Goal: Information Seeking & Learning: Find specific page/section

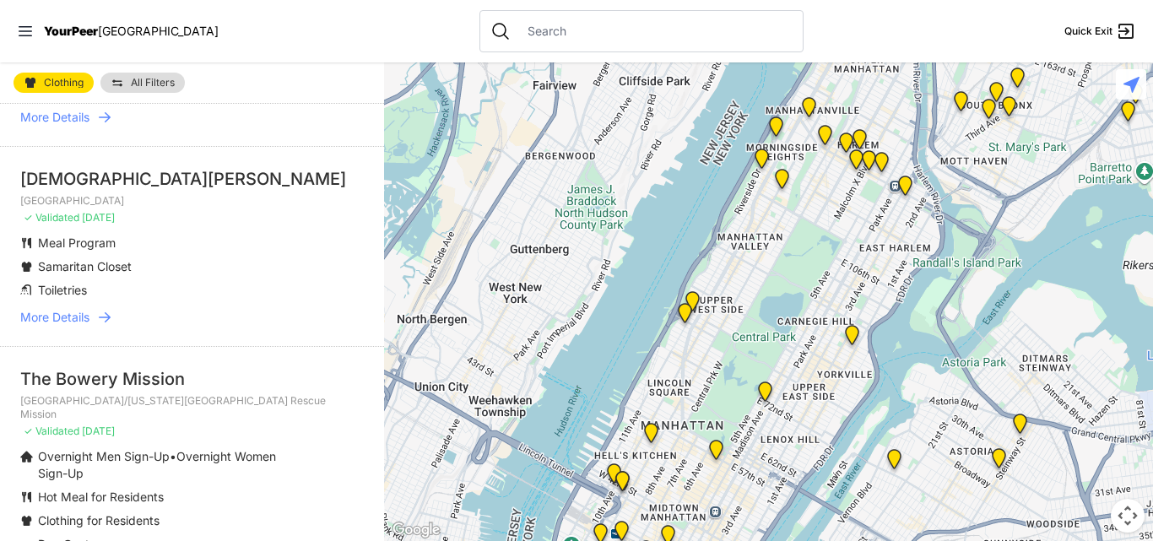
scroll to position [451, 0]
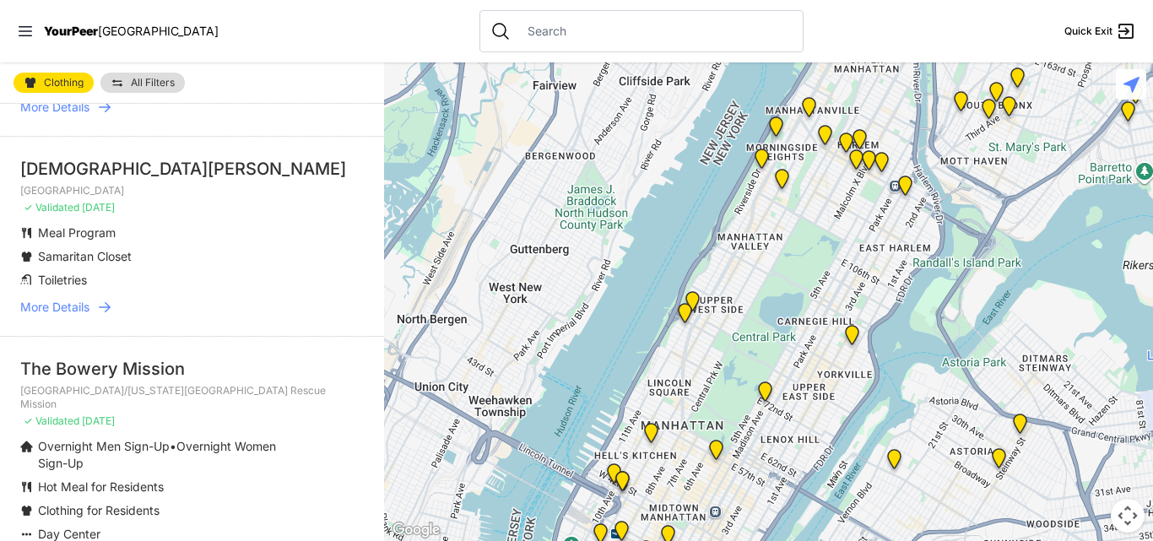
click at [49, 299] on span "More Details" at bounding box center [54, 307] width 69 height 17
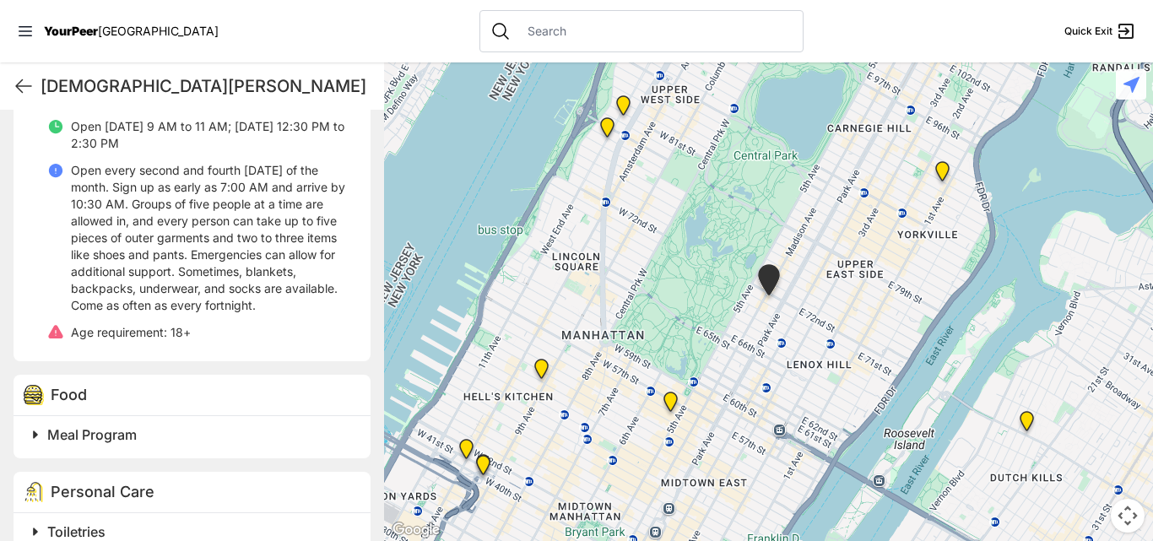
scroll to position [717, 0]
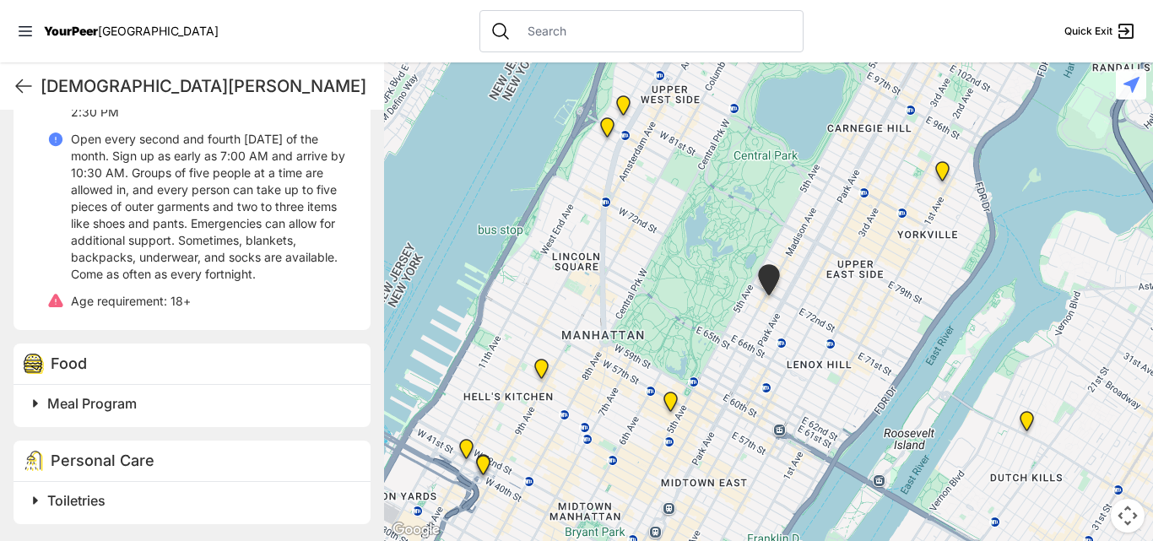
select select "recentlyUpdated"
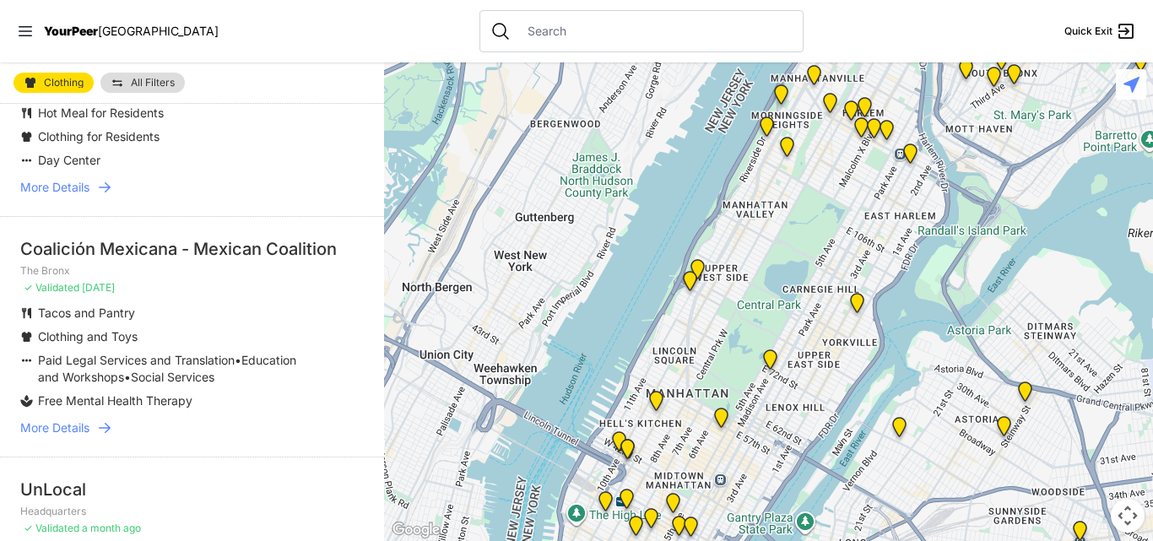
scroll to position [834, 0]
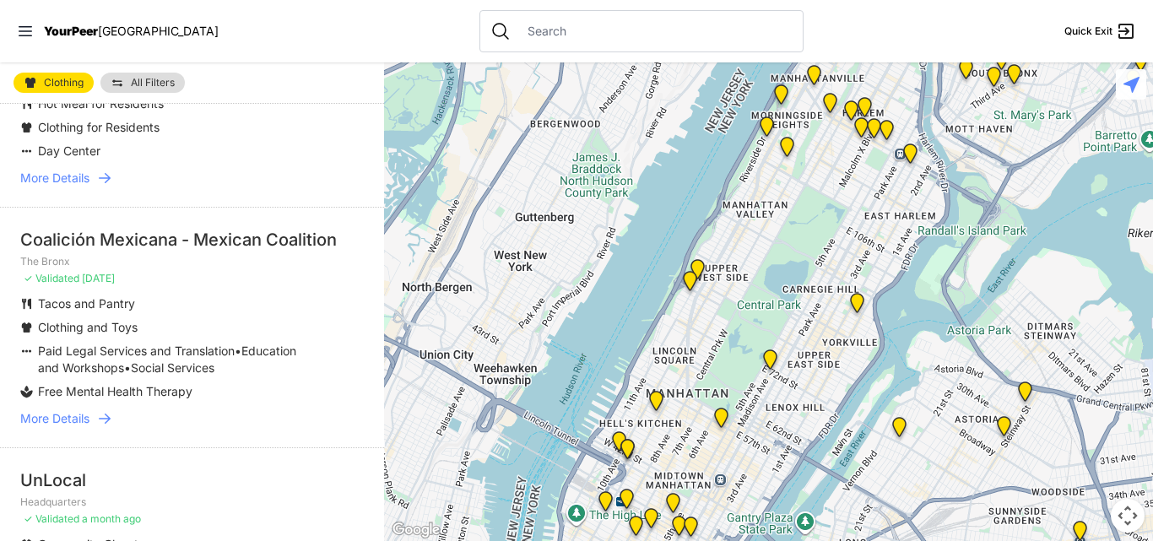
click at [88, 410] on span "More Details" at bounding box center [54, 418] width 69 height 17
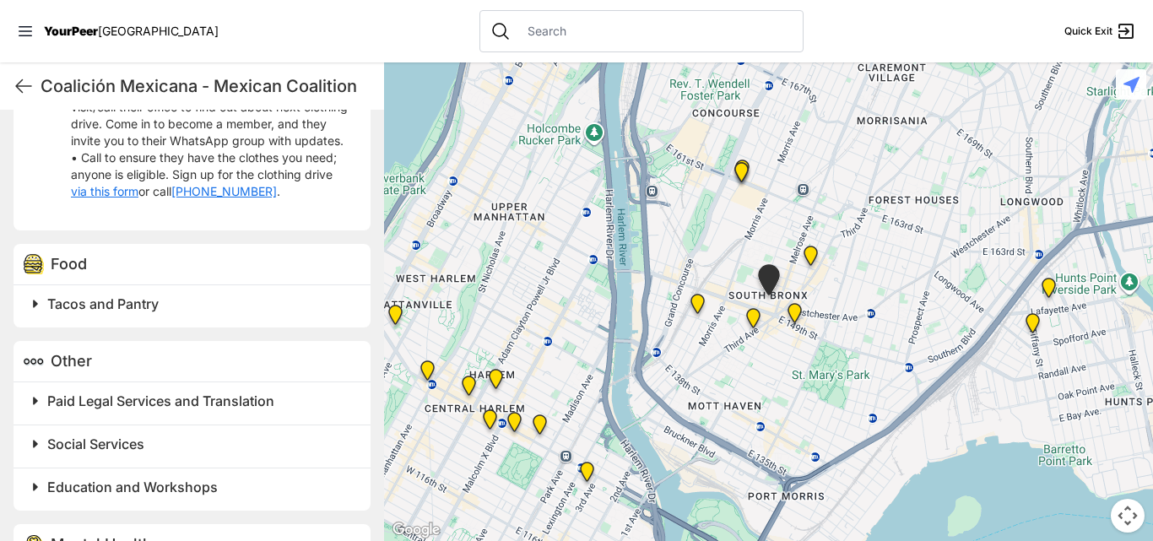
scroll to position [833, 0]
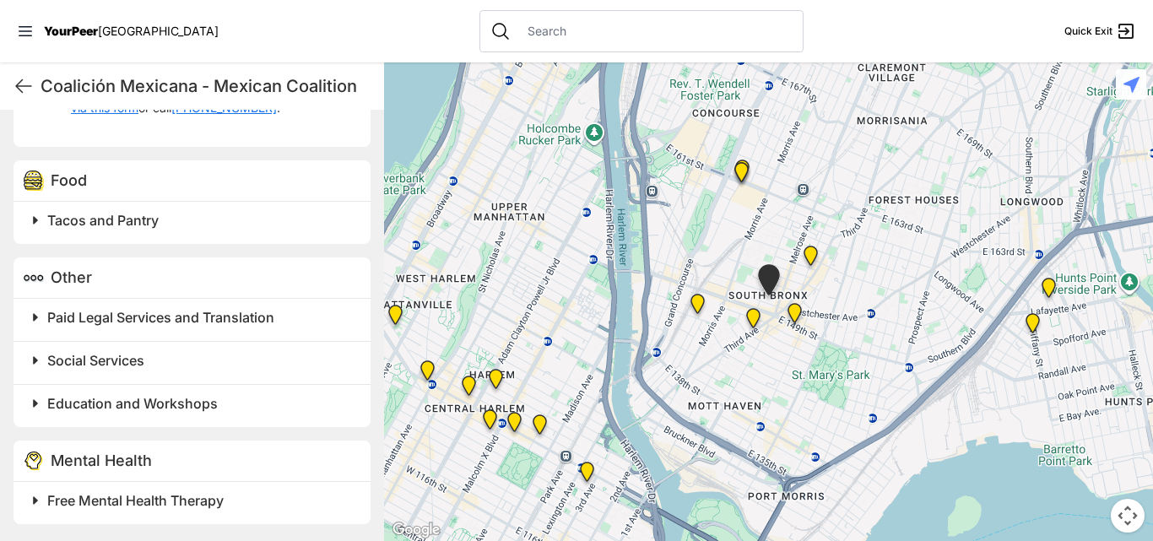
click at [41, 354] on span at bounding box center [247, 360] width 446 height 24
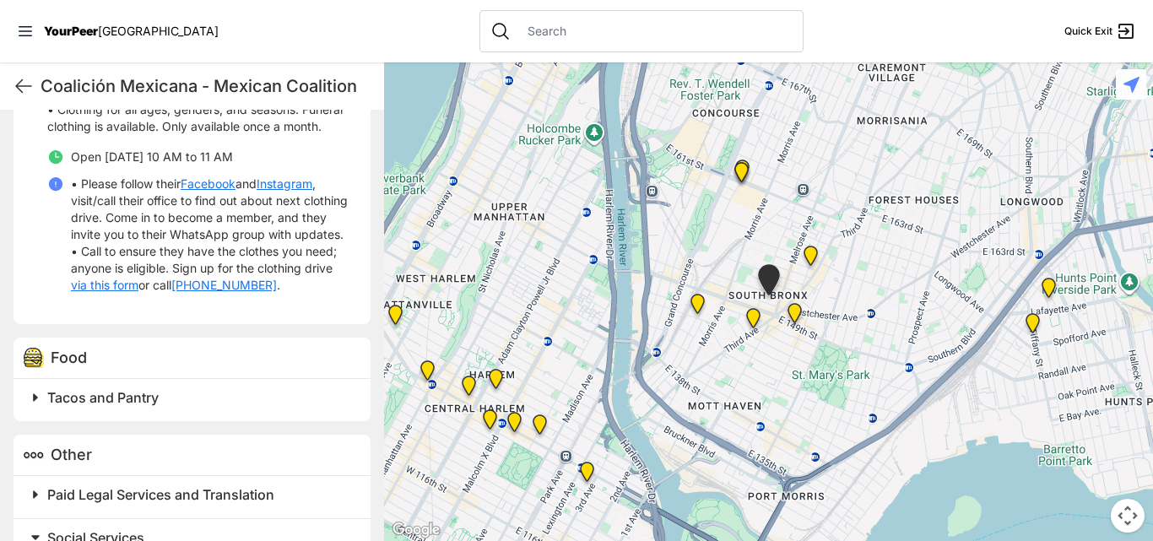
scroll to position [567, 0]
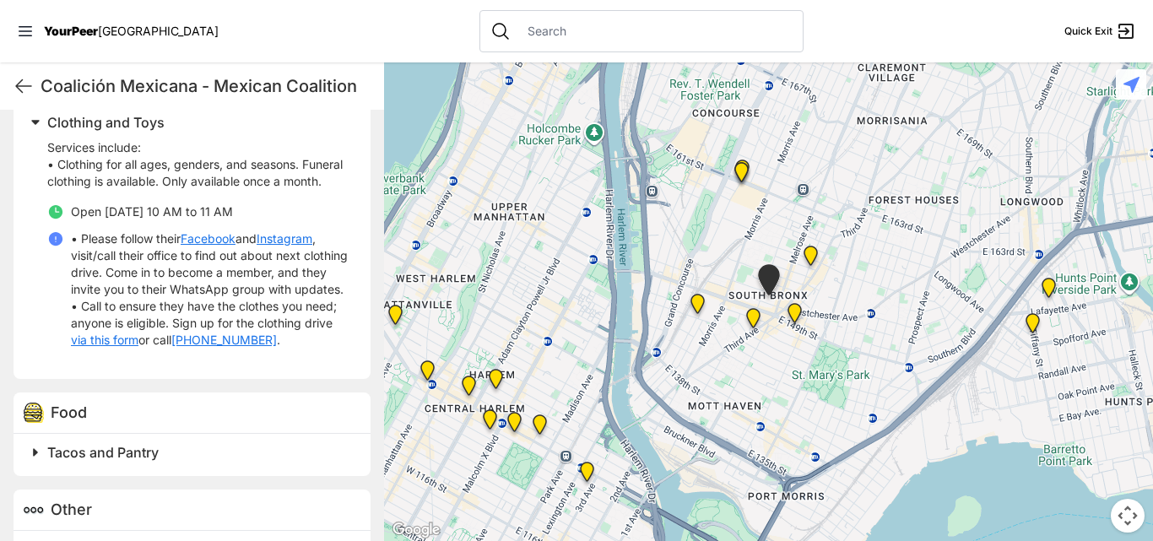
drag, startPoint x: 375, startPoint y: 306, endPoint x: 398, endPoint y: 408, distance: 104.8
click at [398, 408] on main "Coalición Mexicana - Mexican Coalition Quick Exit Coalición Mexicana - Mexican …" at bounding box center [576, 301] width 1153 height 478
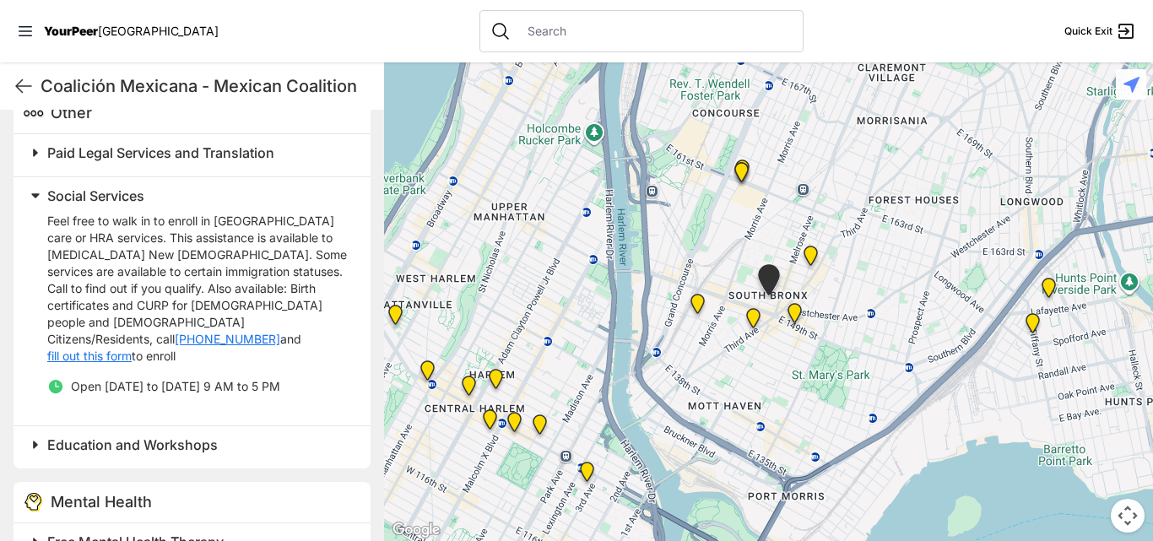
scroll to position [1022, 0]
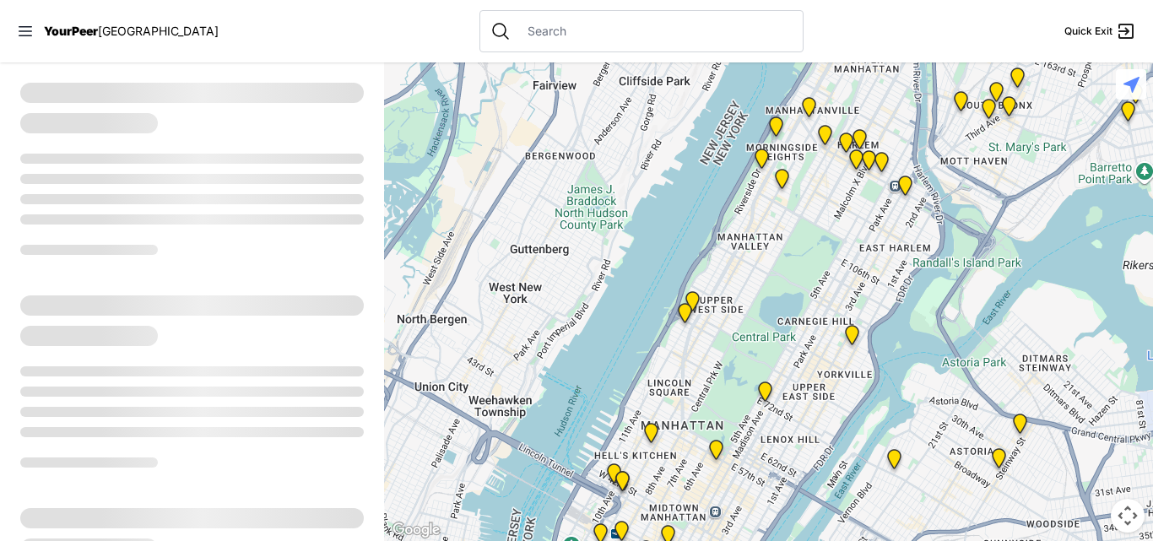
select select "recentlyUpdated"
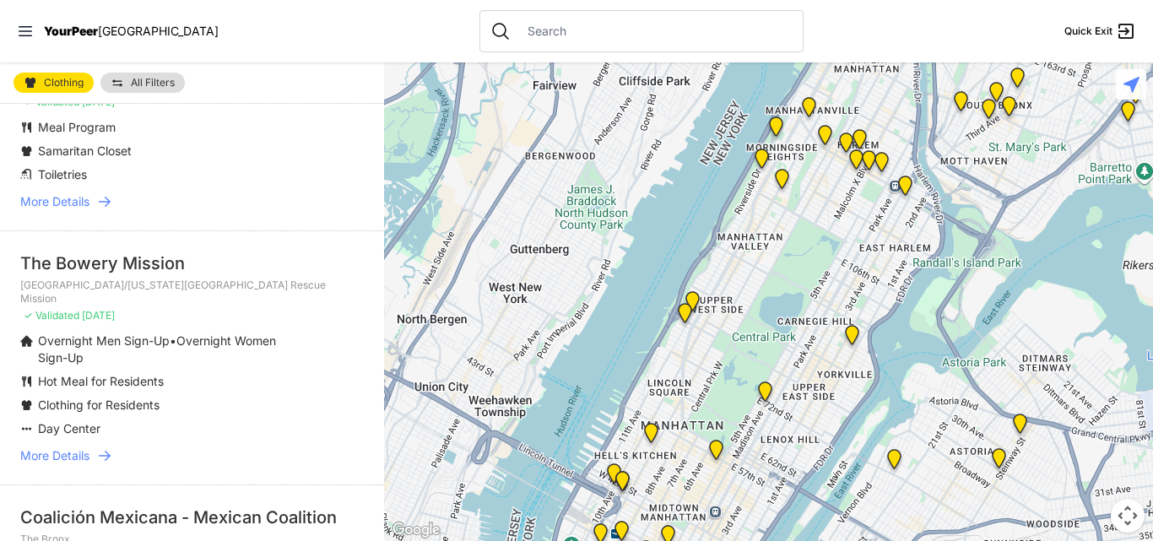
scroll to position [565, 0]
